Goal: Transaction & Acquisition: Purchase product/service

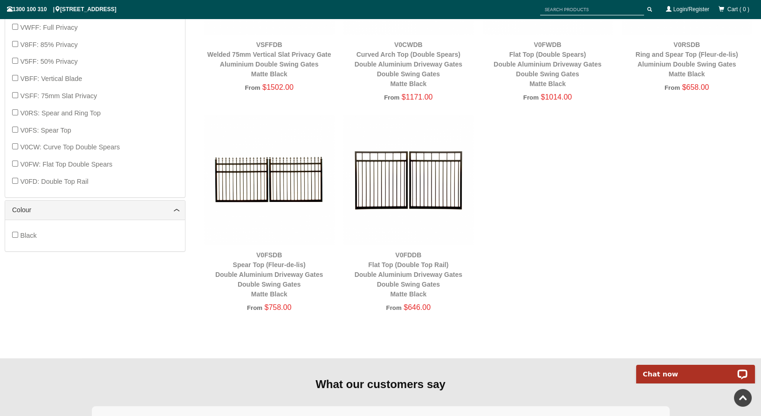
scroll to position [526, 0]
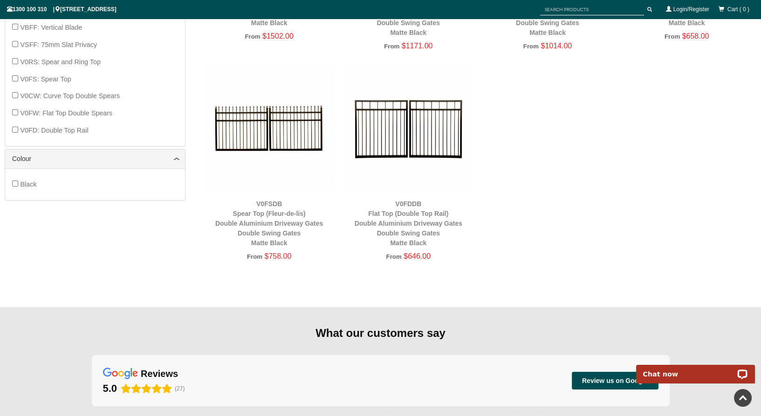
click at [277, 145] on img at bounding box center [269, 129] width 130 height 130
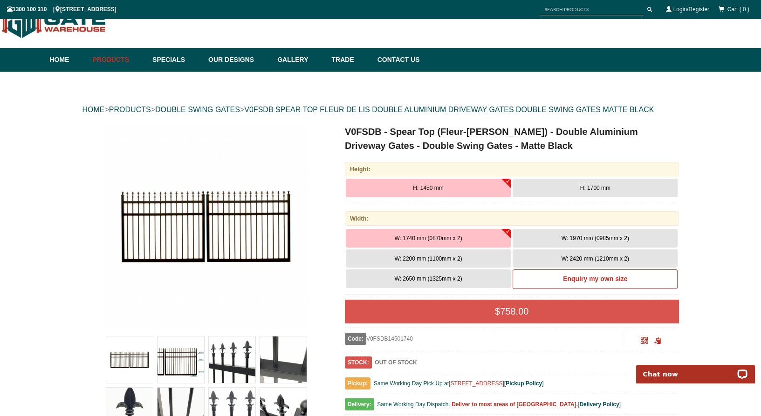
click at [414, 262] on span "W: 2200 mm (1100mm x 2)" at bounding box center [428, 259] width 68 height 7
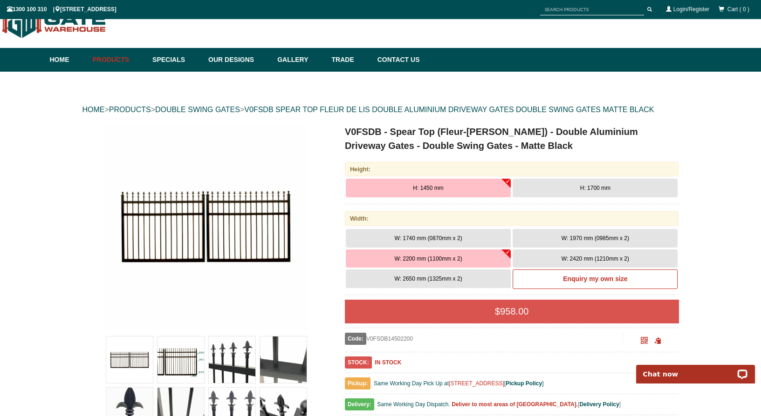
click at [507, 197] on button "H: 1450 mm" at bounding box center [428, 188] width 165 height 19
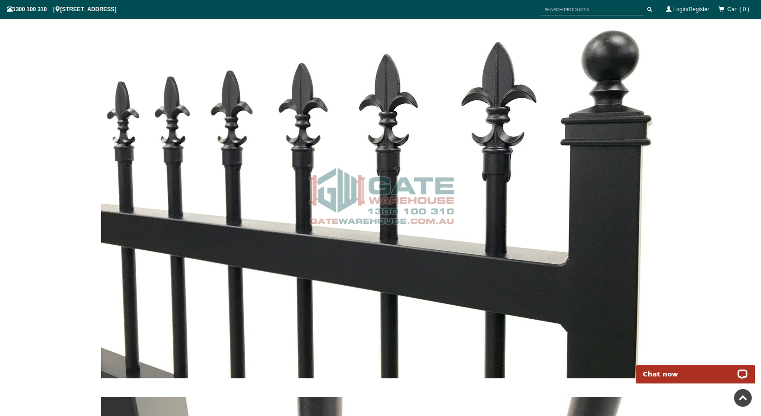
scroll to position [1197, 0]
